Goal: Transaction & Acquisition: Purchase product/service

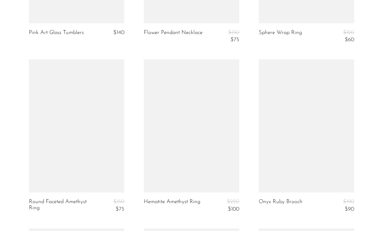
scroll to position [1678, 0]
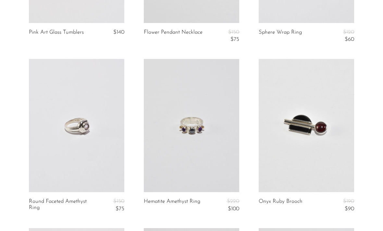
click at [81, 128] on link at bounding box center [76, 126] width 95 height 134
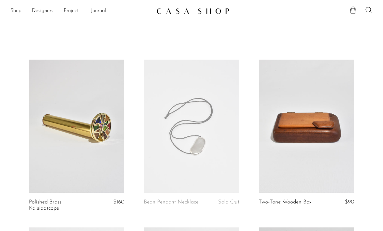
scroll to position [1699, 0]
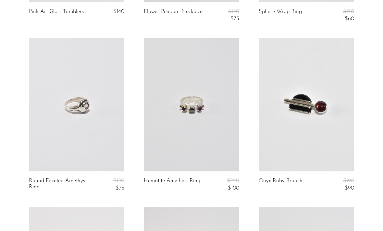
click at [209, 124] on link at bounding box center [191, 105] width 95 height 134
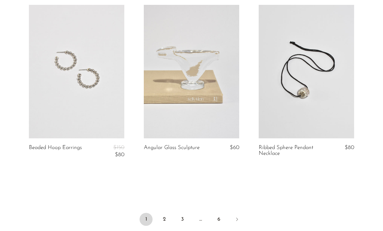
scroll to position [1903, 0]
click at [169, 214] on link "2" at bounding box center [164, 219] width 13 height 13
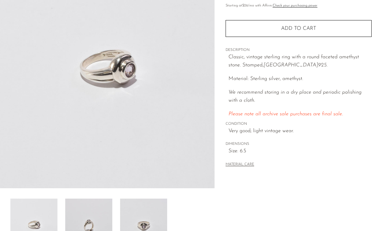
scroll to position [85, 0]
click at [92, 226] on img at bounding box center [88, 225] width 47 height 52
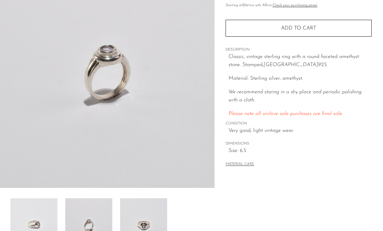
click at [141, 225] on img at bounding box center [143, 225] width 47 height 52
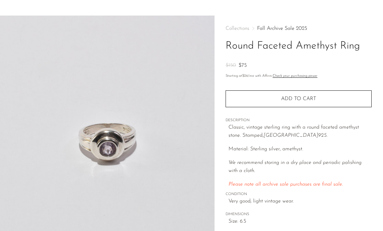
scroll to position [4, 0]
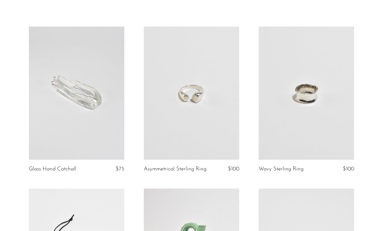
scroll to position [34, 0]
click at [314, 106] on link at bounding box center [306, 93] width 95 height 134
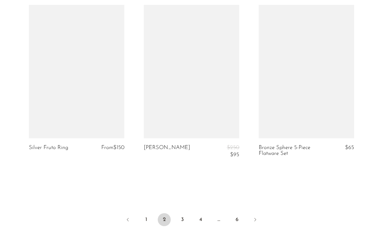
scroll to position [1912, 0]
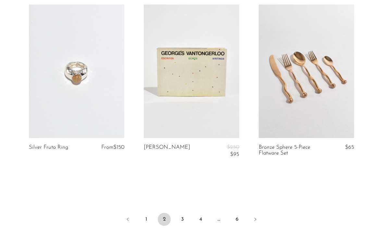
click at [185, 215] on link "3" at bounding box center [182, 219] width 13 height 13
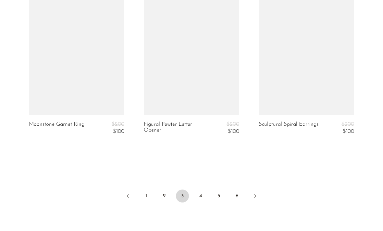
scroll to position [1927, 0]
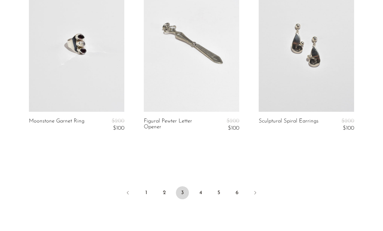
click at [204, 190] on link "4" at bounding box center [200, 193] width 13 height 13
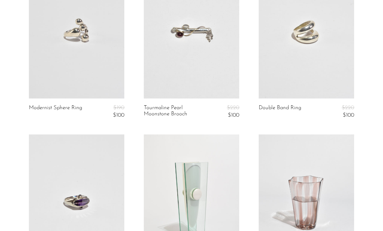
scroll to position [94, 0]
click at [70, 49] on link at bounding box center [76, 33] width 95 height 134
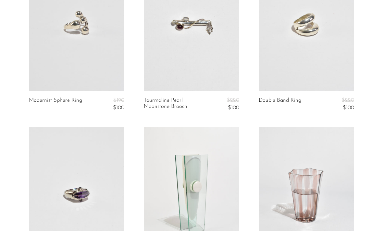
scroll to position [100, 0]
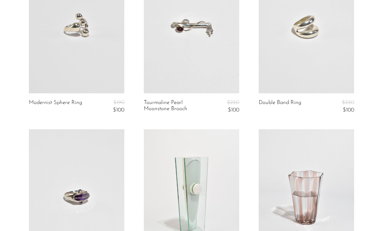
click at [59, 44] on link at bounding box center [76, 27] width 95 height 134
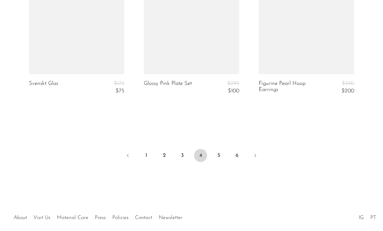
scroll to position [1990, 0]
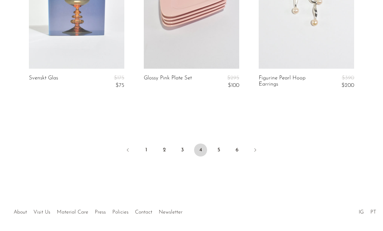
click at [220, 144] on link "5" at bounding box center [218, 150] width 13 height 13
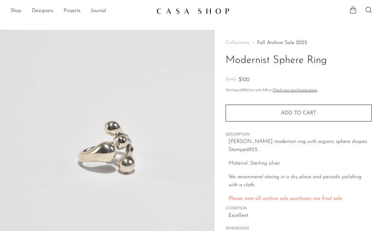
click at [333, 112] on button "Add to cart" at bounding box center [299, 113] width 146 height 17
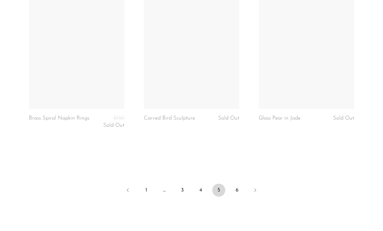
scroll to position [1938, 0]
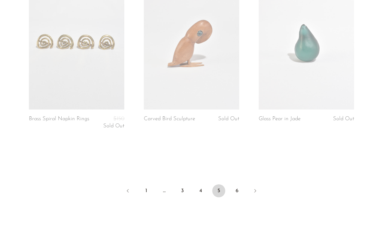
click at [238, 193] on link "6" at bounding box center [236, 191] width 13 height 13
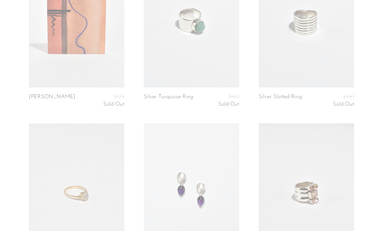
scroll to position [280, 0]
